Goal: Information Seeking & Learning: Learn about a topic

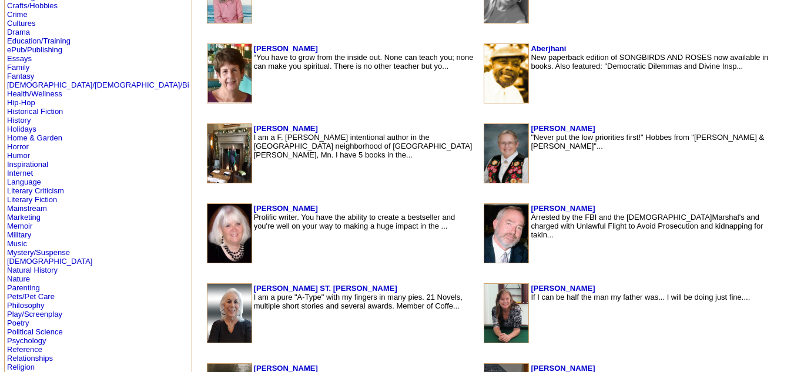
scroll to position [340, 0]
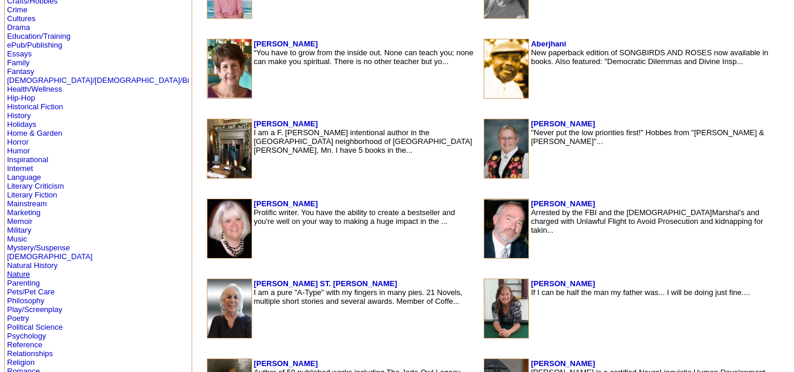
click at [18, 273] on link "Nature" at bounding box center [18, 274] width 23 height 9
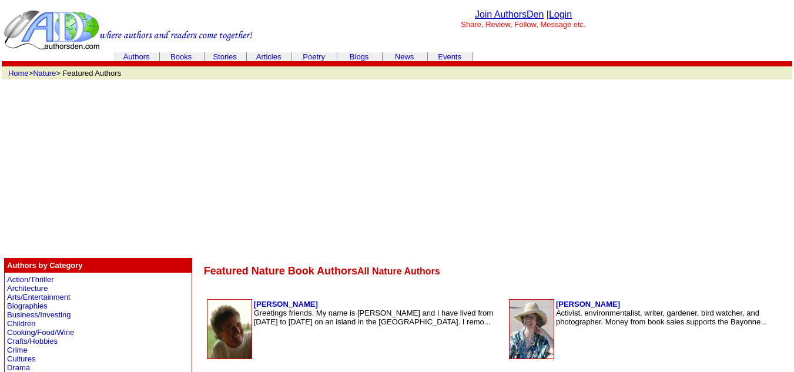
click at [133, 55] on link "Authors" at bounding box center [136, 56] width 26 height 9
click at [141, 51] on link at bounding box center [128, 47] width 249 height 10
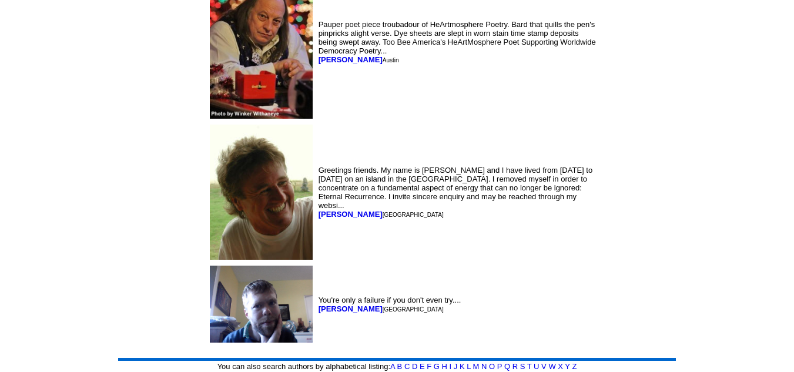
scroll to position [5991, 0]
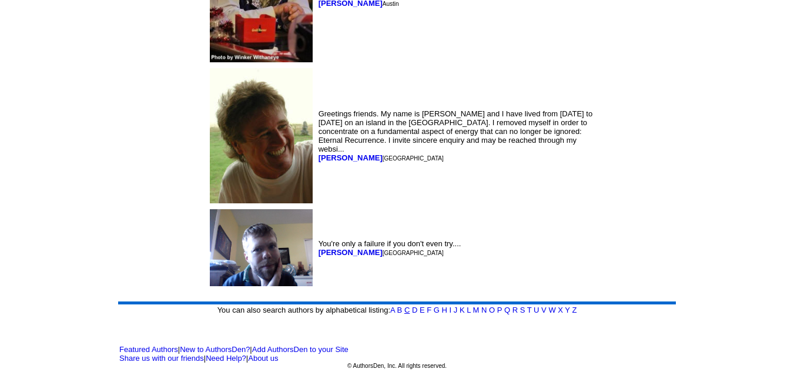
click at [408, 308] on link "C" at bounding box center [406, 310] width 5 height 9
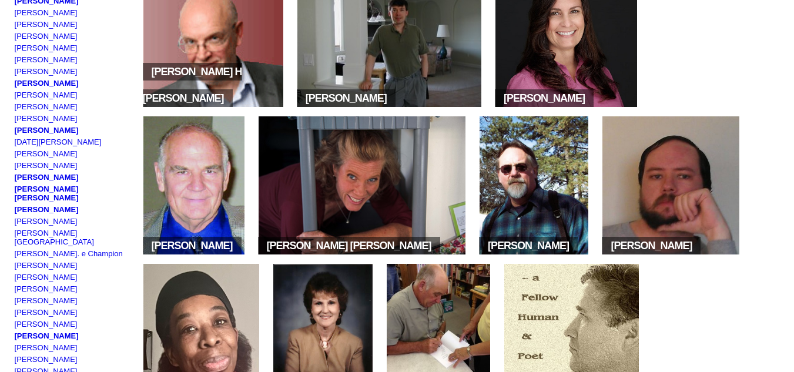
scroll to position [260, 0]
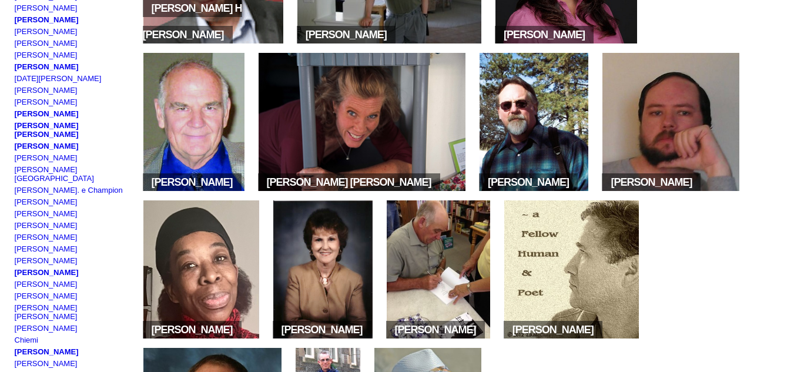
click at [547, 155] on img at bounding box center [534, 122] width 109 height 138
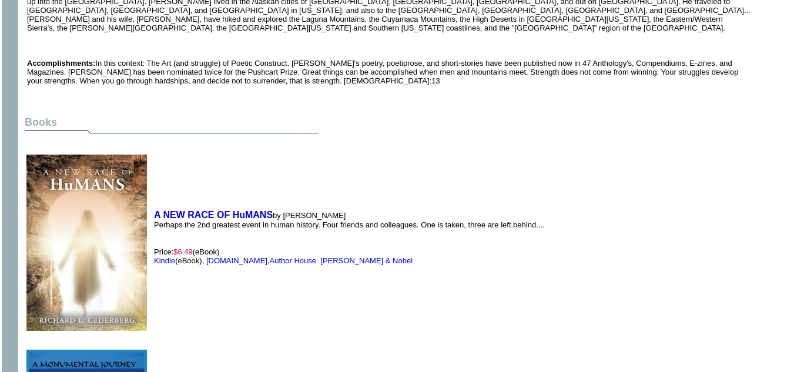
scroll to position [617, 0]
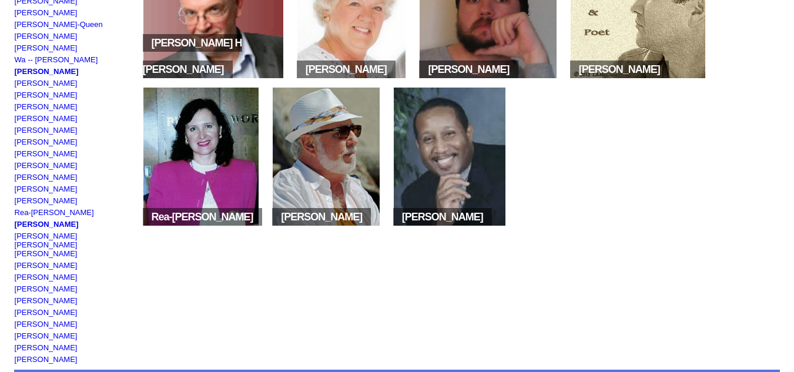
scroll to position [913, 0]
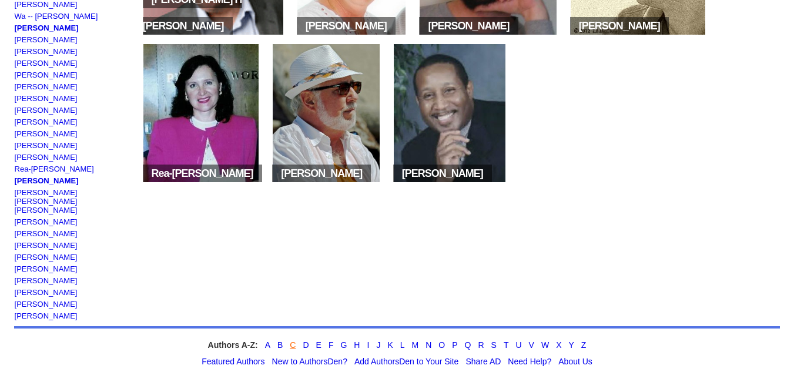
click at [292, 340] on link "C" at bounding box center [293, 344] width 6 height 9
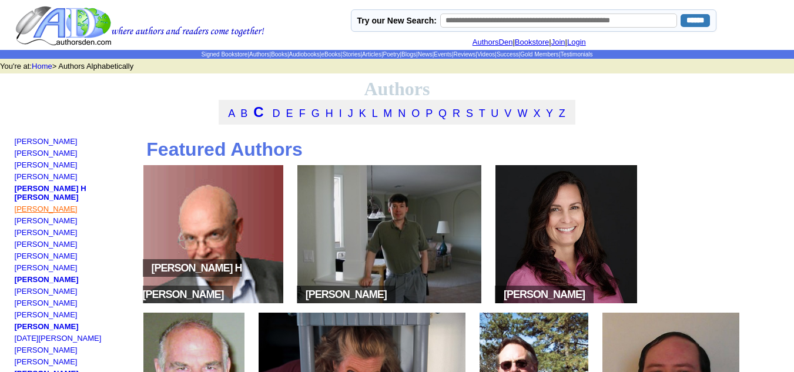
click at [42, 207] on link "[PERSON_NAME]" at bounding box center [46, 209] width 63 height 9
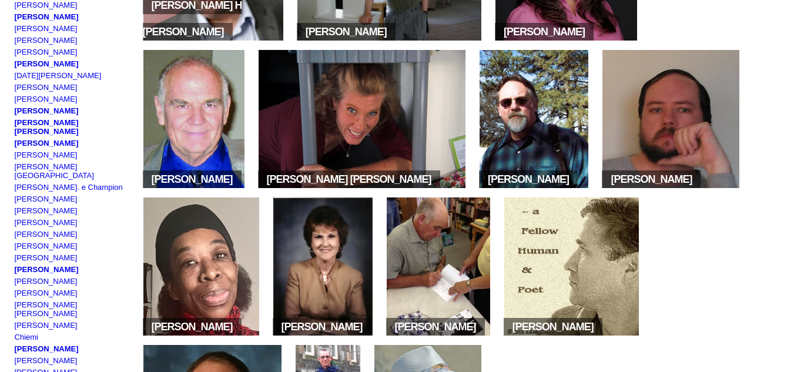
scroll to position [263, 0]
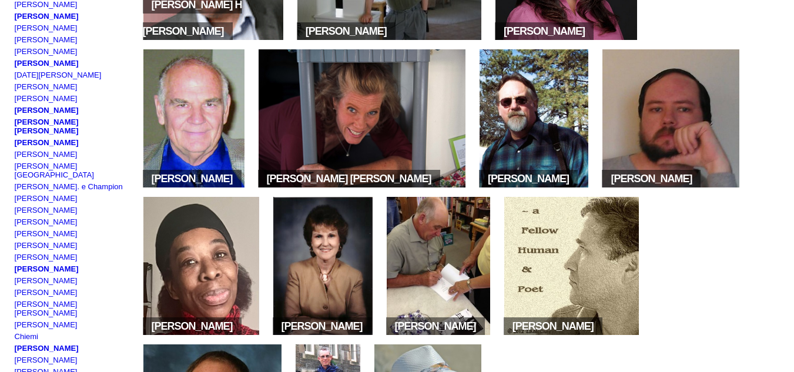
click at [490, 273] on img at bounding box center [438, 266] width 103 height 138
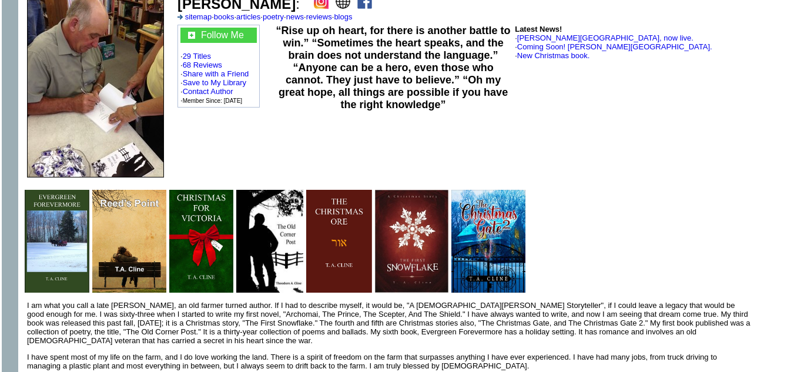
scroll to position [97, 0]
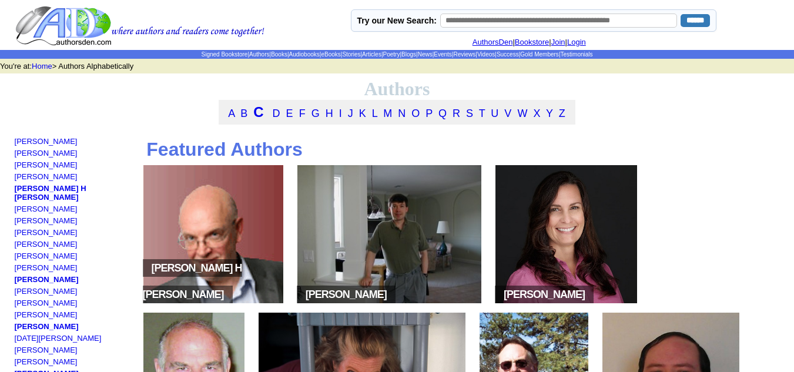
scroll to position [263, 0]
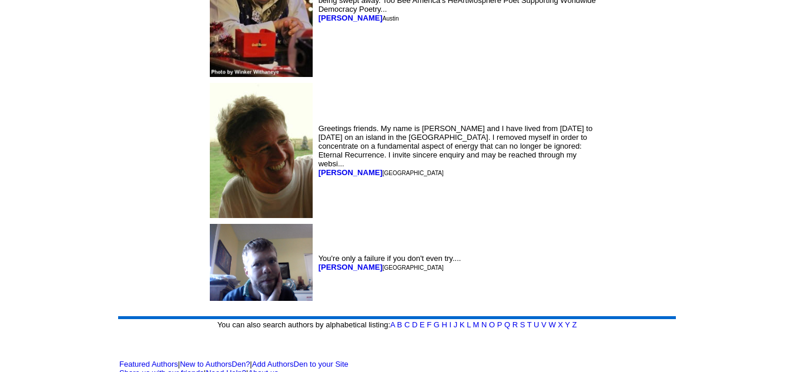
scroll to position [5991, 0]
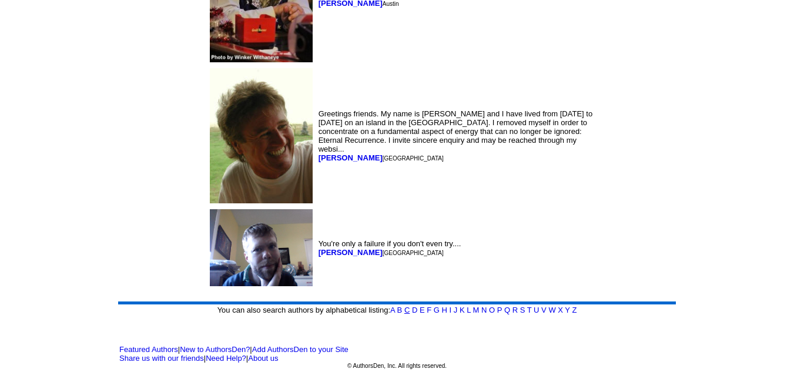
click at [407, 309] on link "C" at bounding box center [406, 310] width 5 height 9
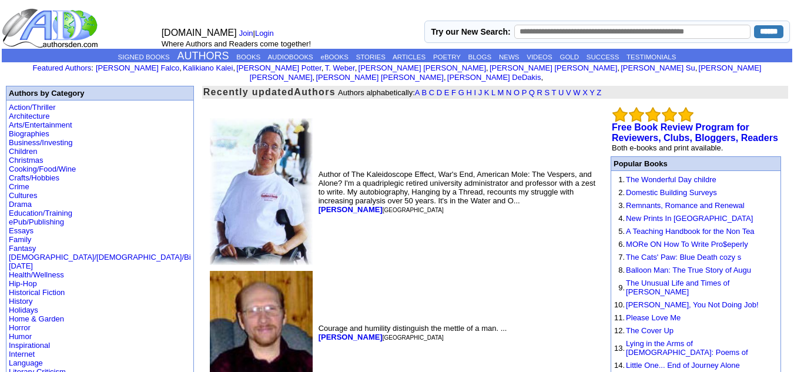
scroll to position [5991, 0]
click at [18, 244] on link "Fantasy" at bounding box center [22, 248] width 27 height 9
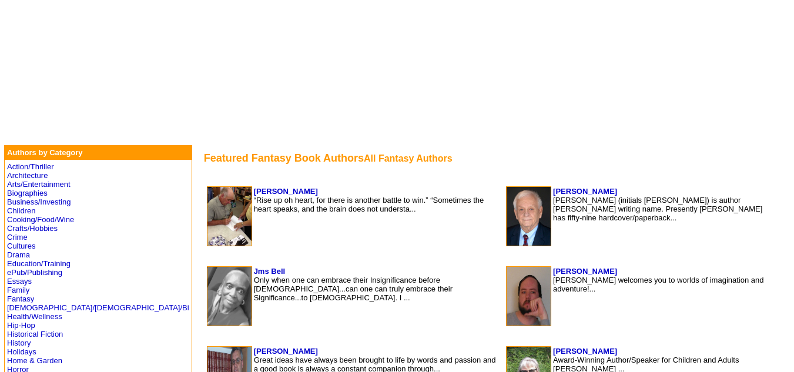
scroll to position [112, 0]
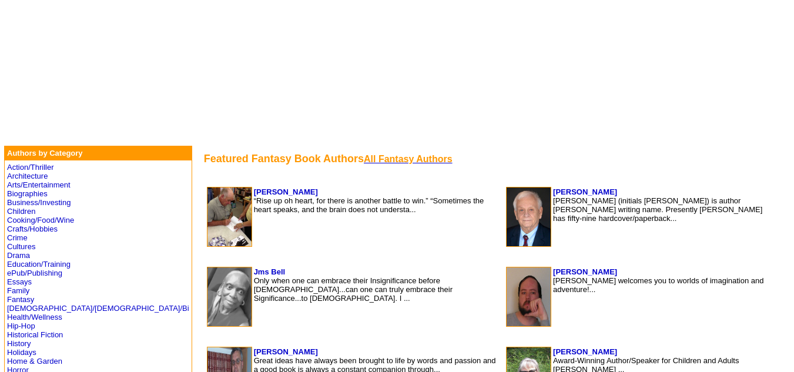
click at [364, 159] on font "All Fantasy Authors" at bounding box center [408, 159] width 89 height 10
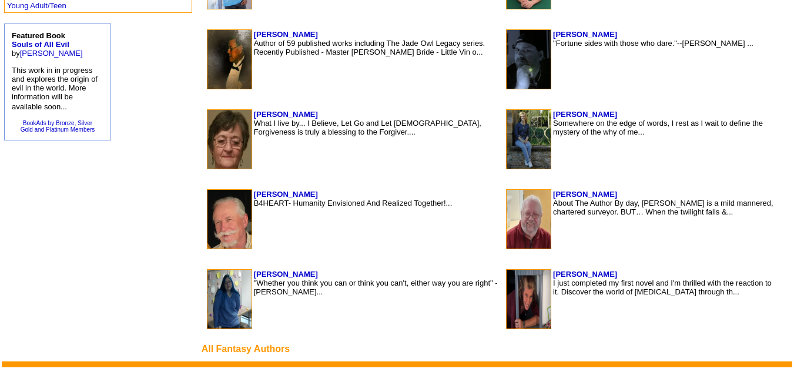
scroll to position [871, 0]
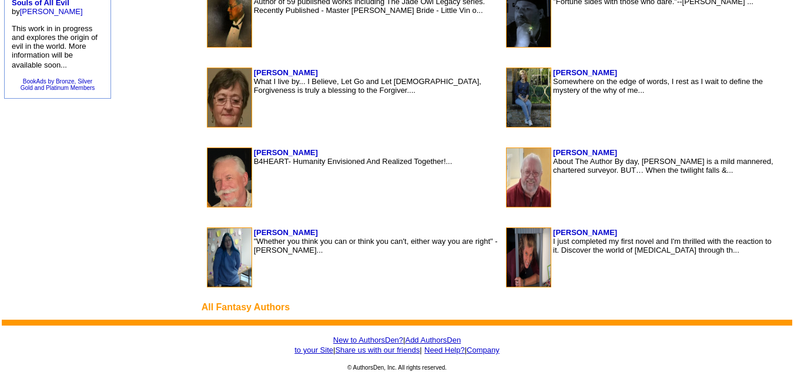
click at [507, 176] on img at bounding box center [529, 177] width 44 height 59
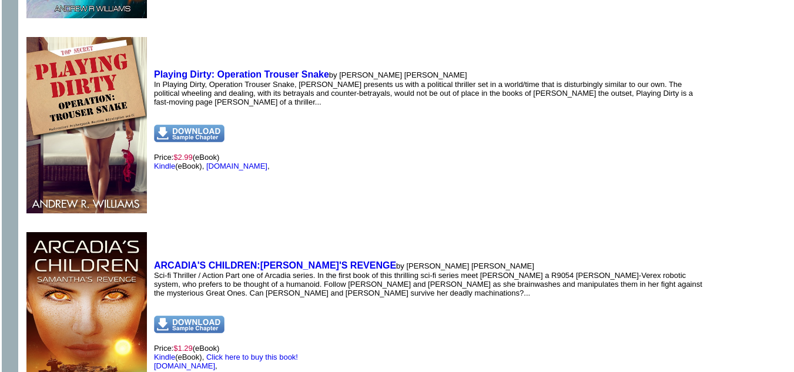
scroll to position [1491, 0]
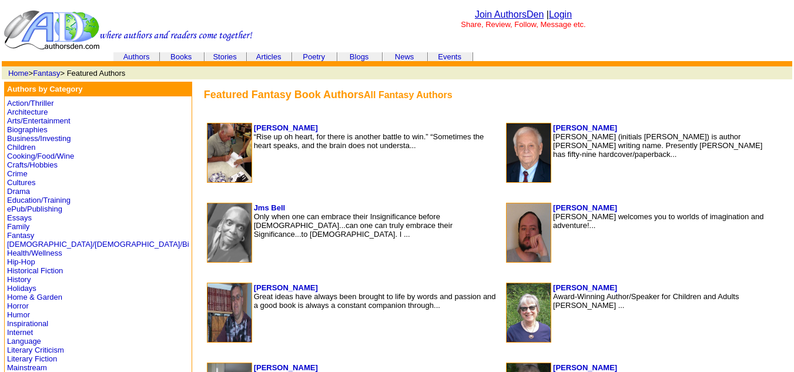
click at [133, 53] on link "Authors" at bounding box center [136, 56] width 26 height 9
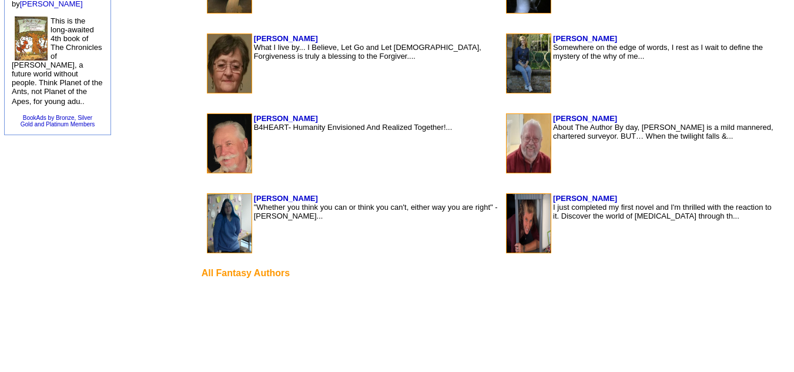
scroll to position [906, 0]
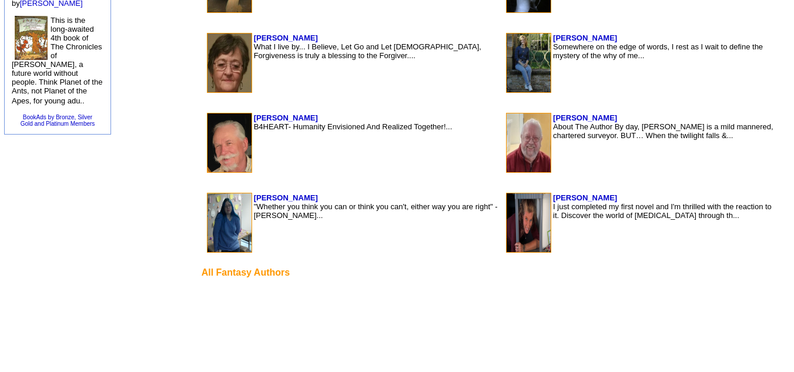
drag, startPoint x: 233, startPoint y: 161, endPoint x: 538, endPoint y: 278, distance: 326.7
click at [538, 278] on td "All Fantasy Authors" at bounding box center [493, 273] width 593 height 20
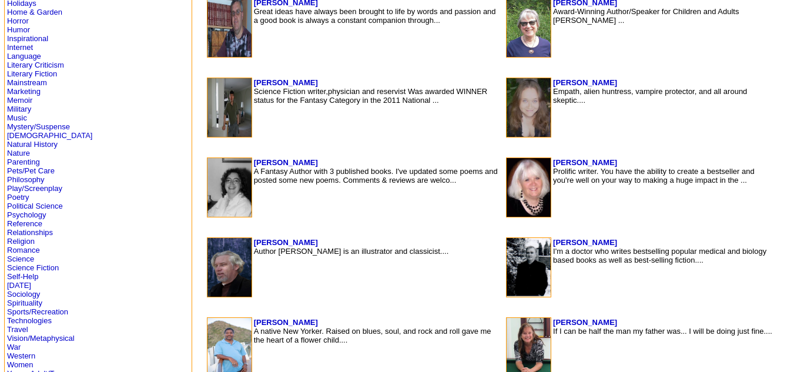
scroll to position [420, 0]
